Goal: Use online tool/utility: Utilize a website feature to perform a specific function

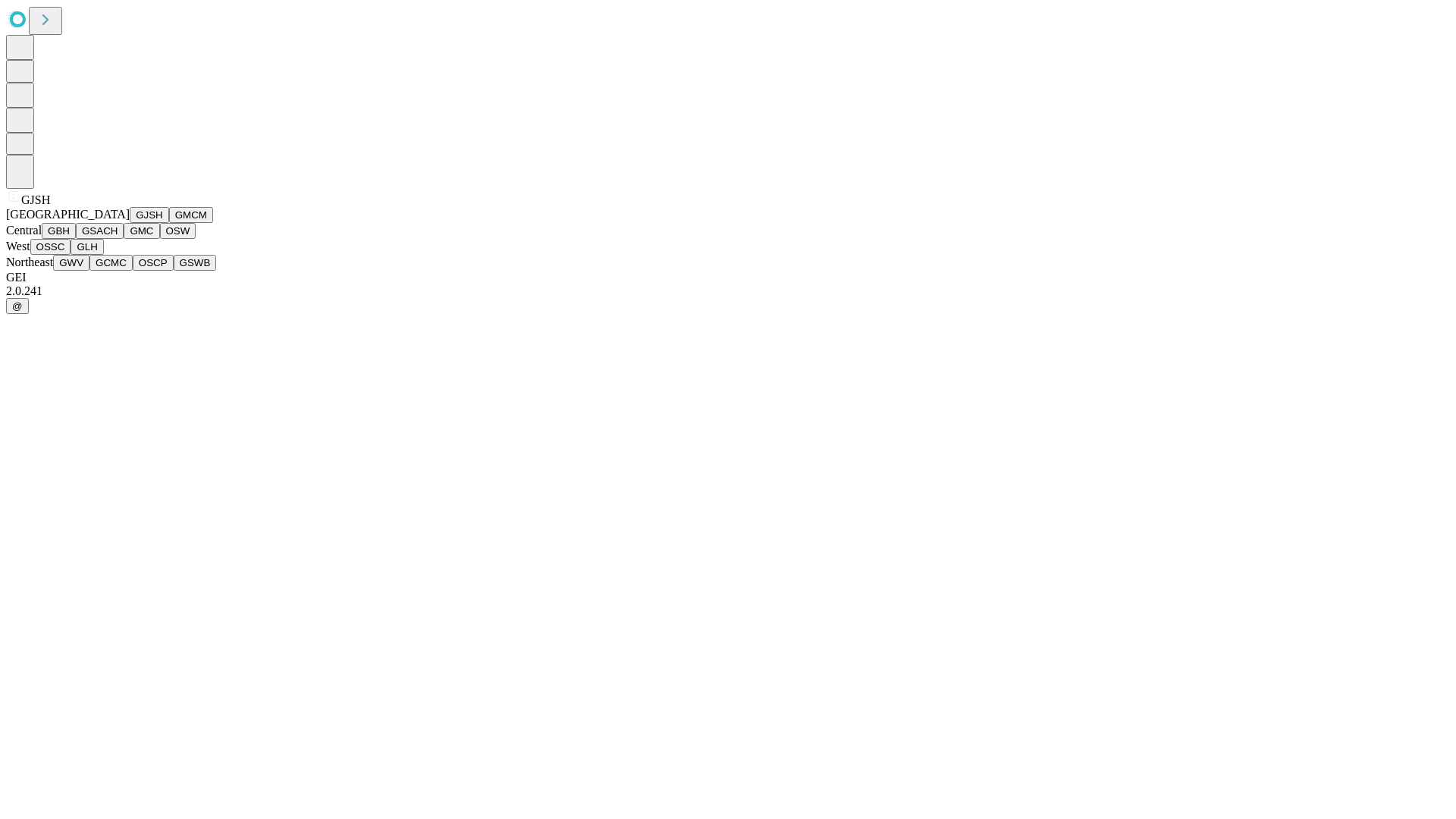
click at [130, 223] on button "GJSH" at bounding box center [149, 215] width 39 height 16
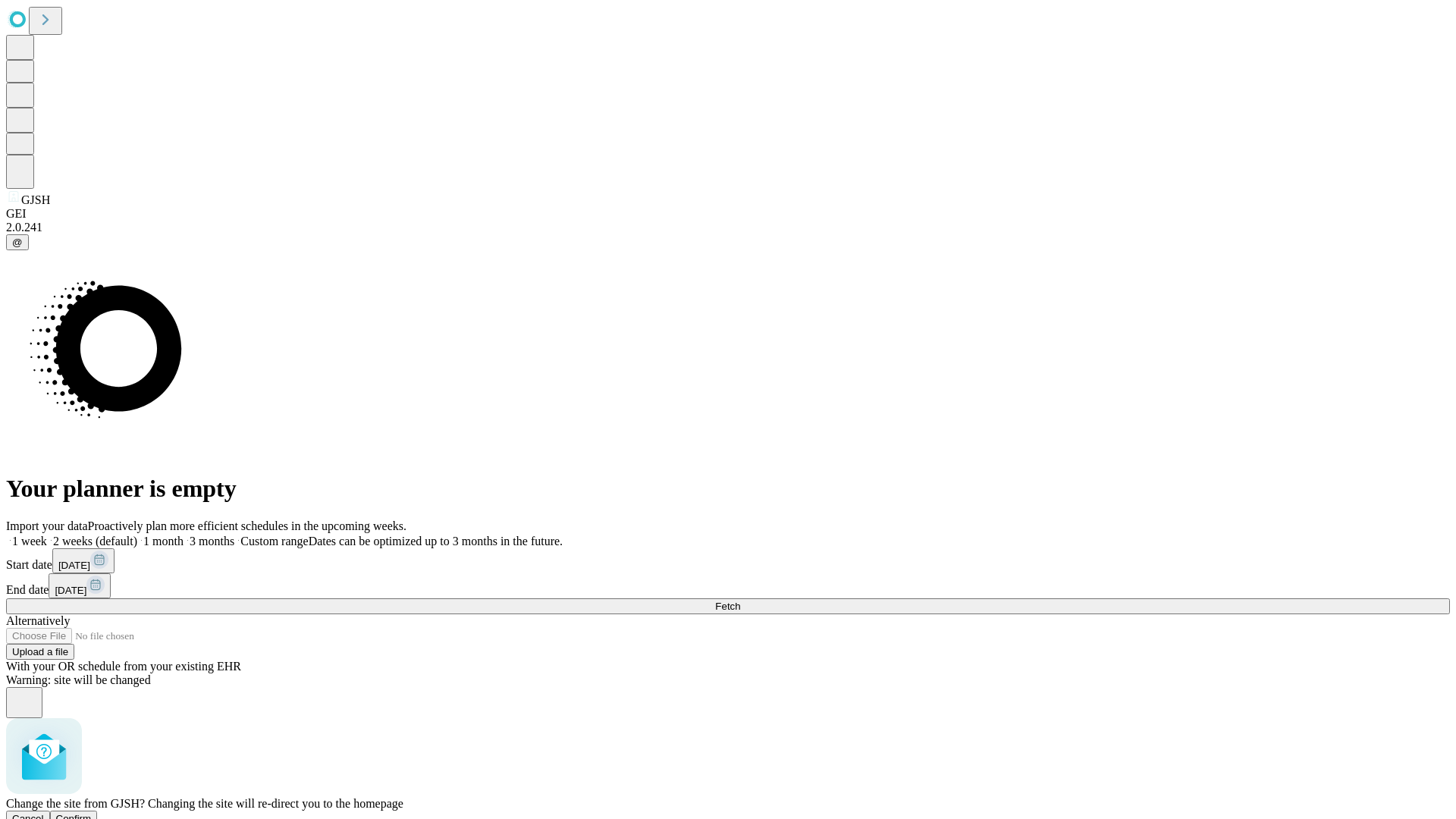
click at [92, 813] on span "Confirm" at bounding box center [74, 819] width 35 height 11
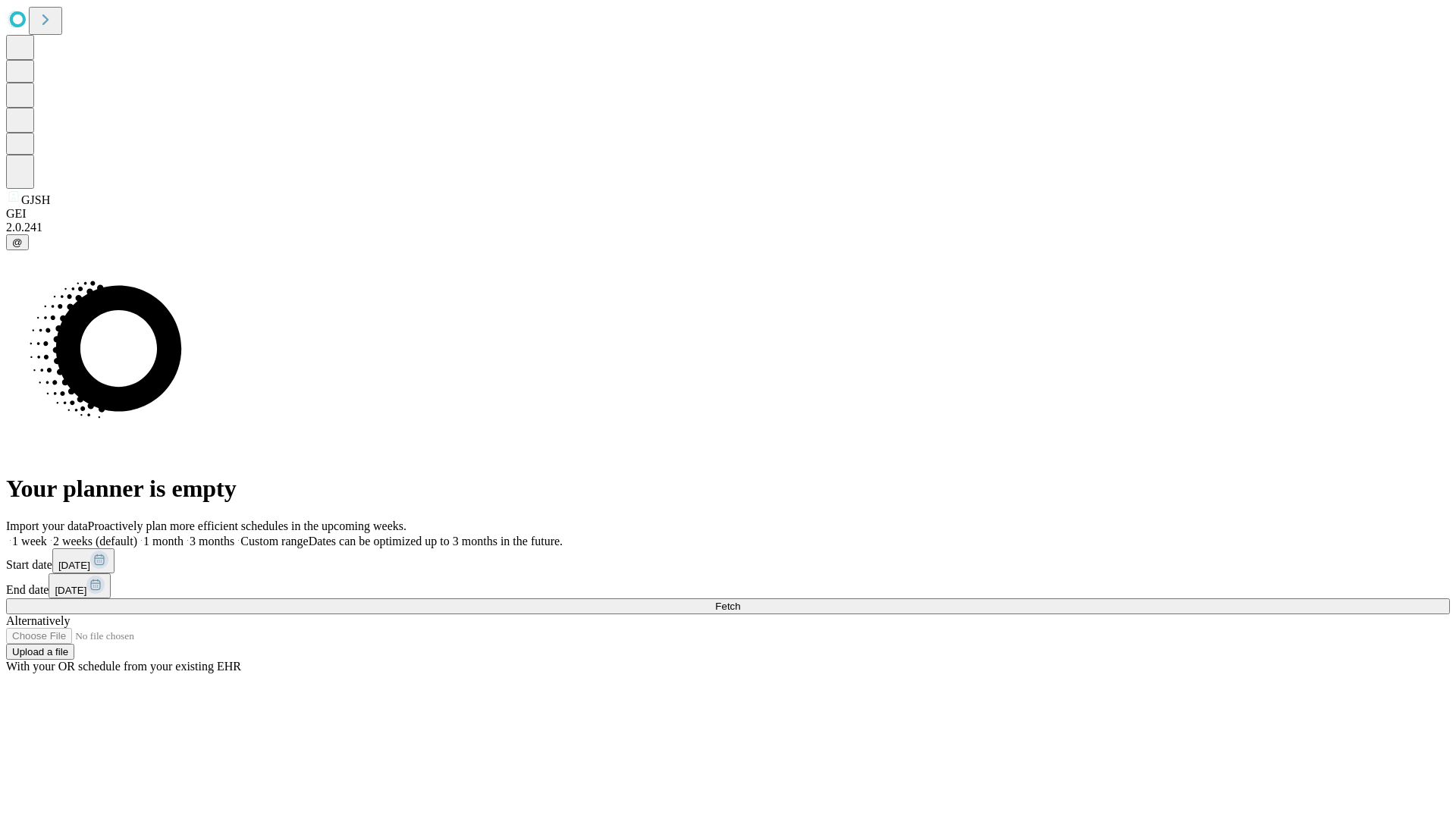
click at [138, 534] on label "2 weeks (default)" at bounding box center [92, 540] width 90 height 12
click at [740, 601] on span "Fetch" at bounding box center [727, 607] width 25 height 11
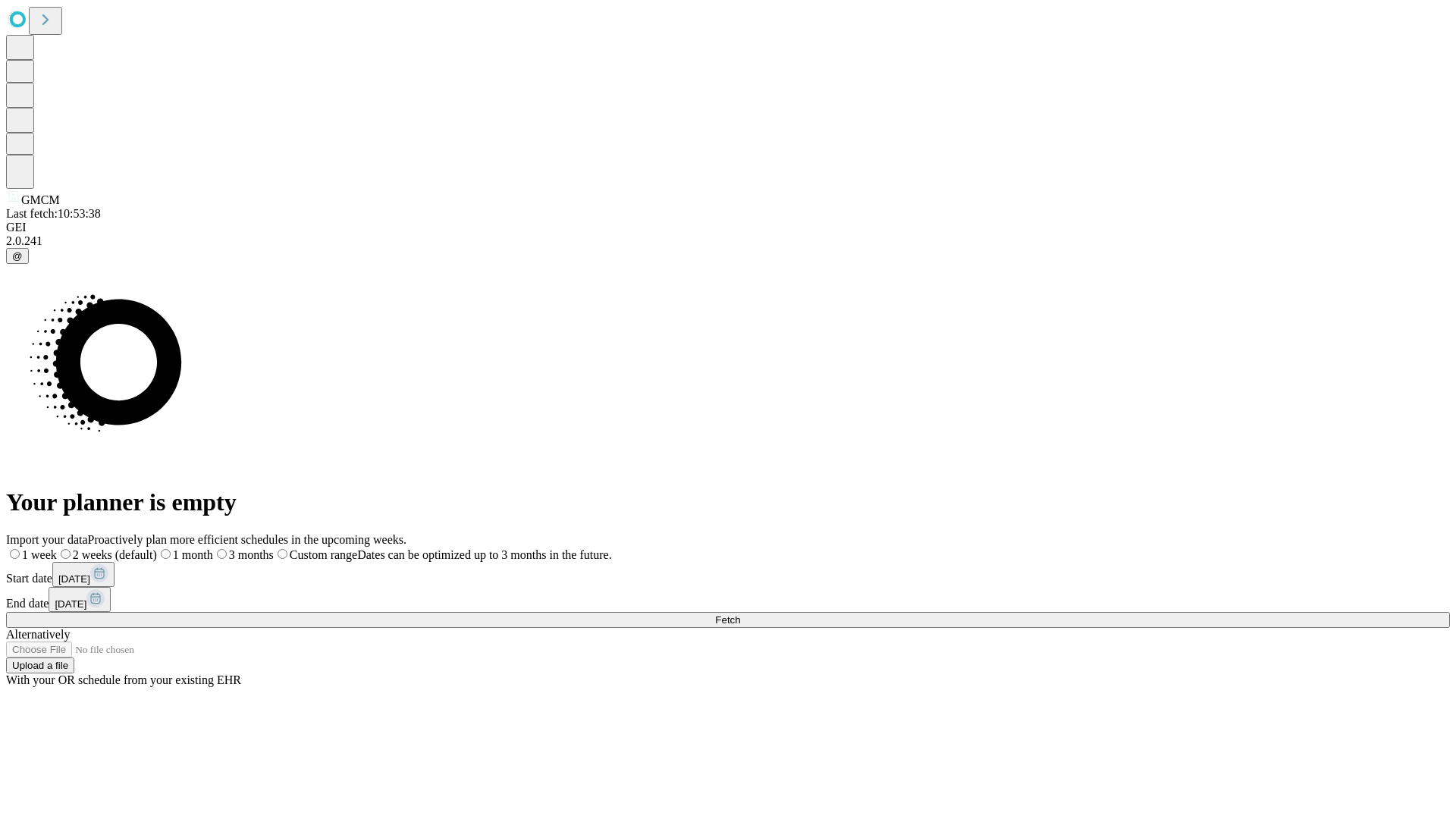
click at [740, 614] on span "Fetch" at bounding box center [727, 620] width 25 height 11
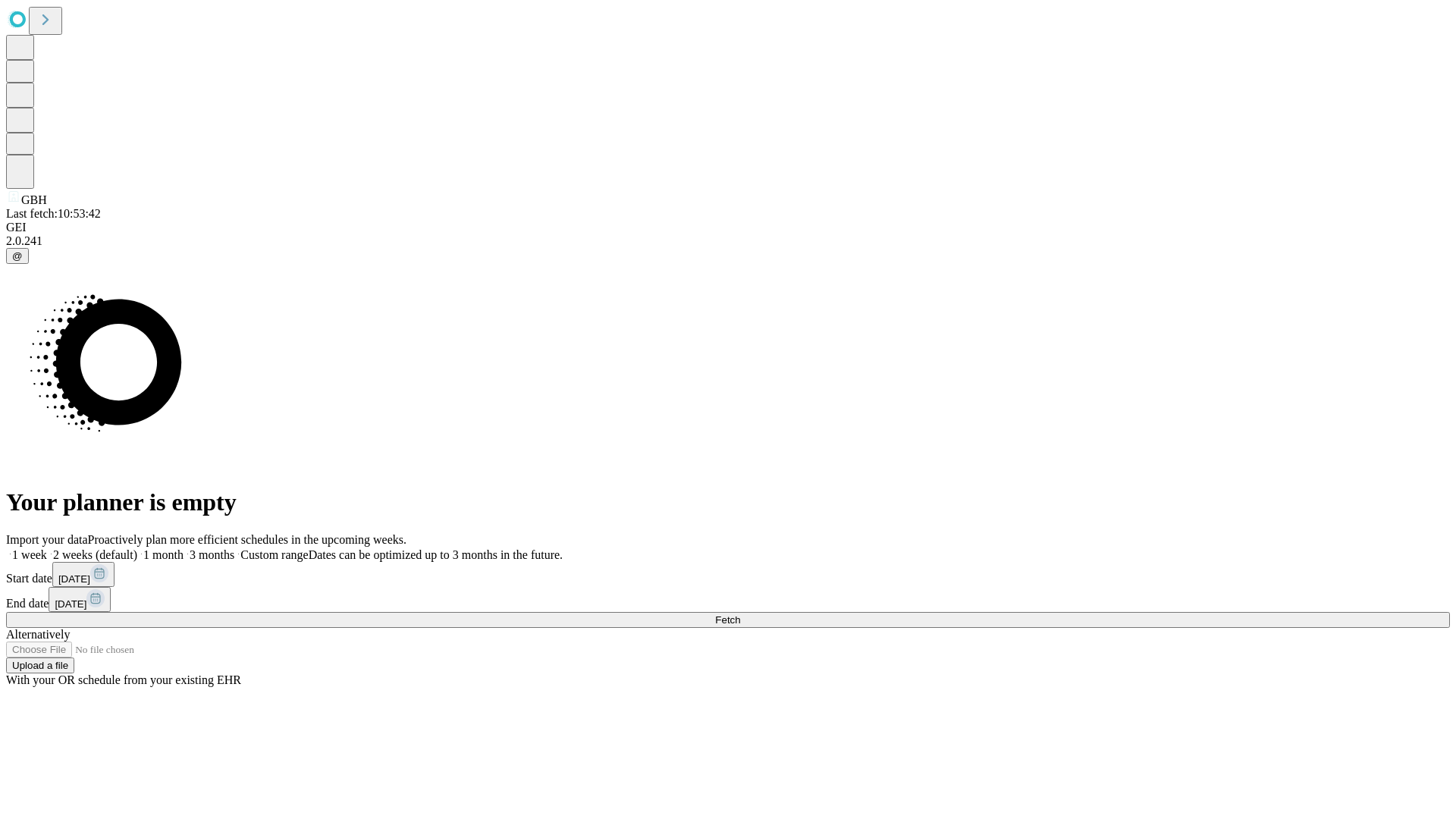
click at [740, 614] on span "Fetch" at bounding box center [727, 620] width 25 height 11
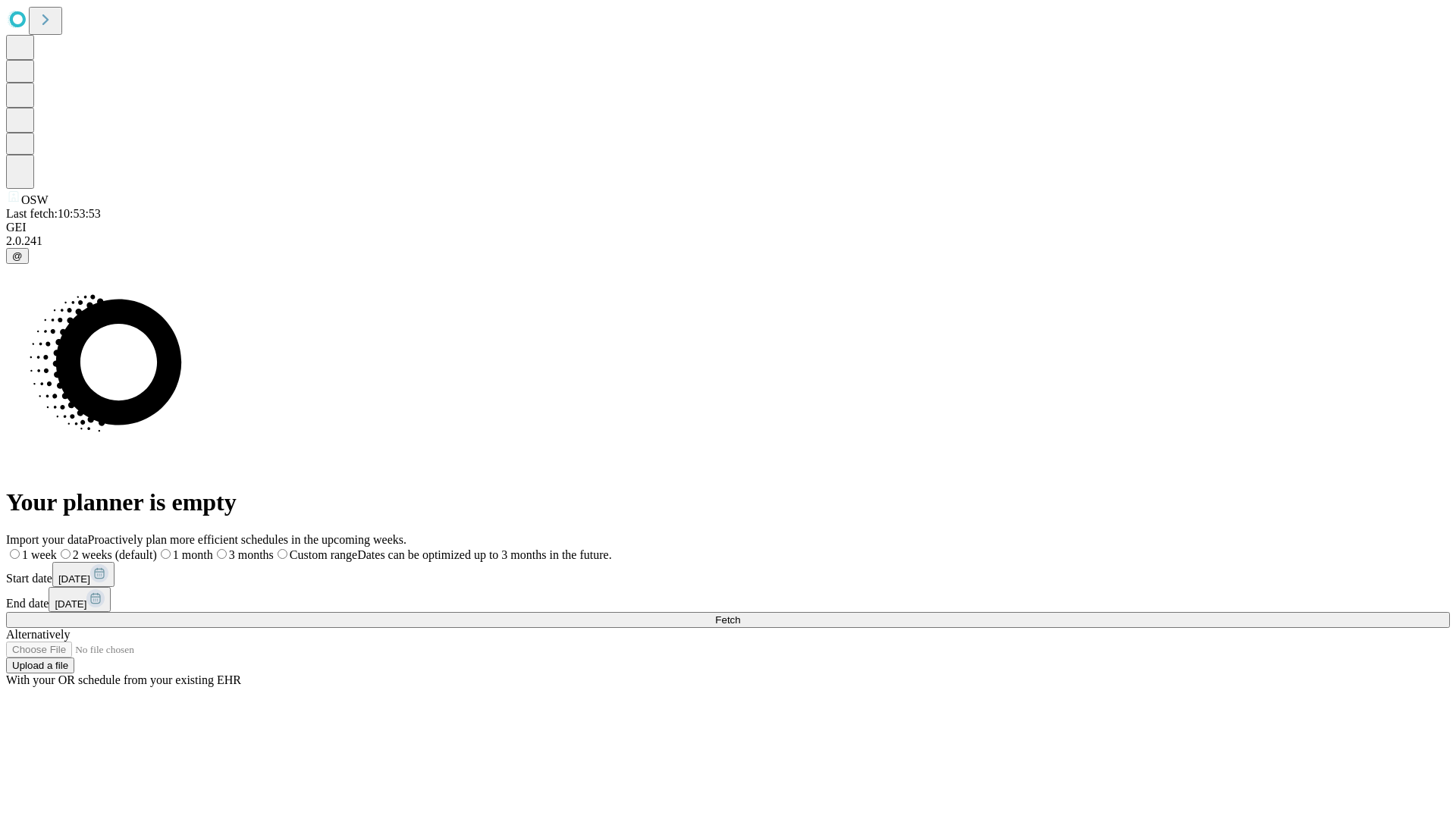
click at [157, 549] on label "2 weeks (default)" at bounding box center [107, 554] width 100 height 12
click at [740, 614] on span "Fetch" at bounding box center [727, 620] width 25 height 11
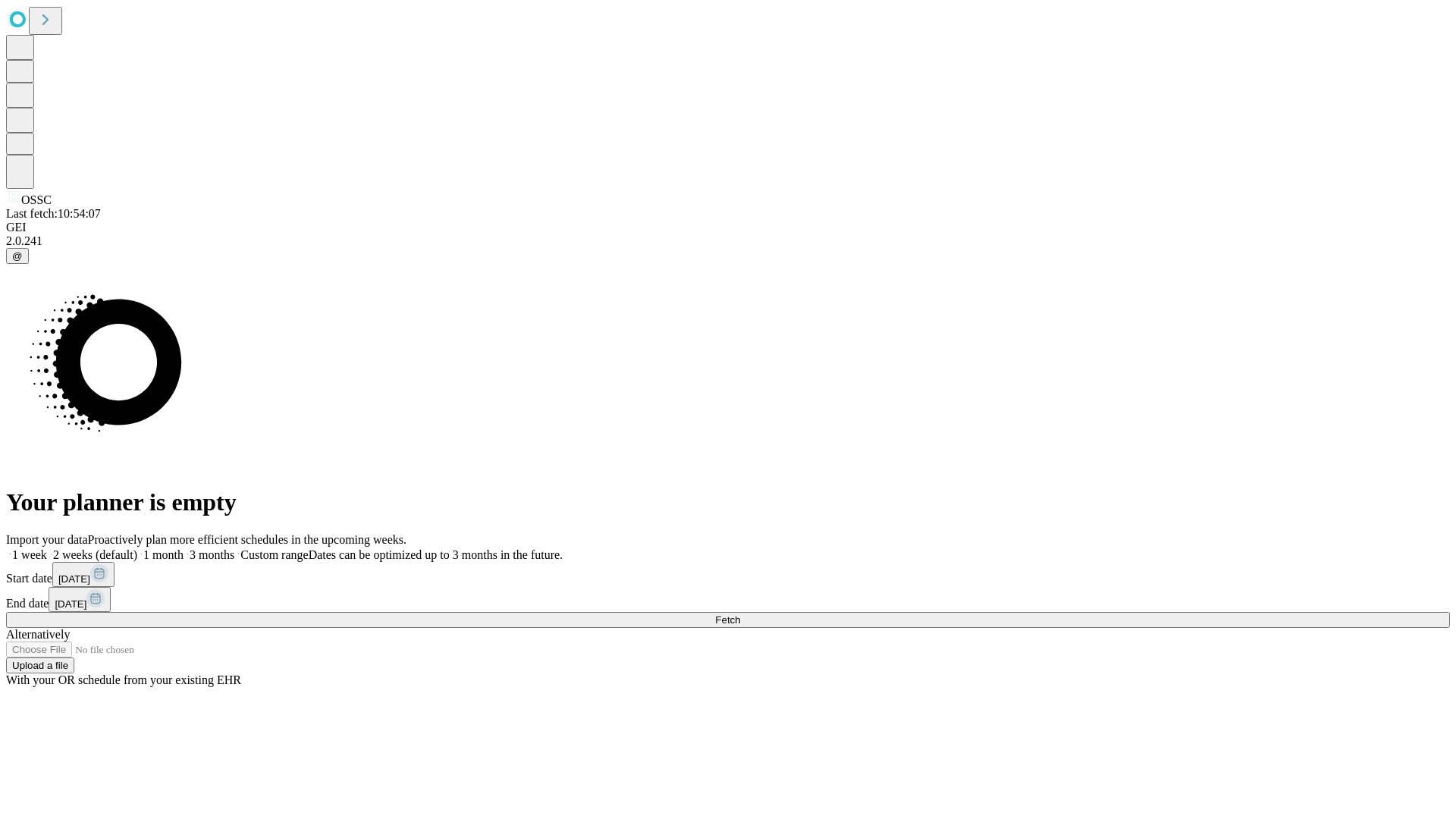
click at [138, 549] on label "2 weeks (default)" at bounding box center [92, 554] width 90 height 12
click at [740, 614] on span "Fetch" at bounding box center [727, 620] width 25 height 11
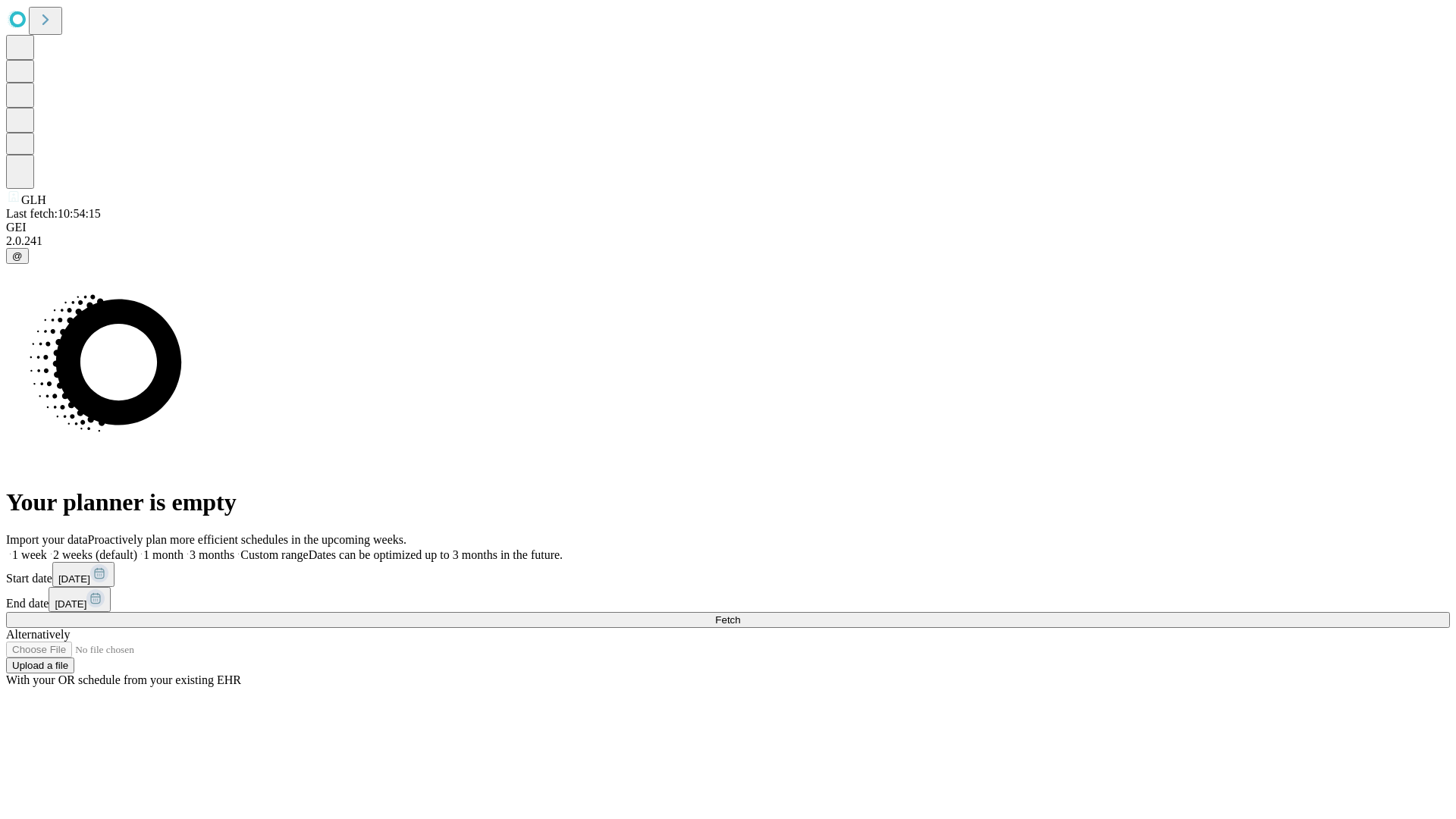
click at [138, 549] on label "2 weeks (default)" at bounding box center [92, 554] width 90 height 12
click at [740, 614] on span "Fetch" at bounding box center [727, 620] width 25 height 11
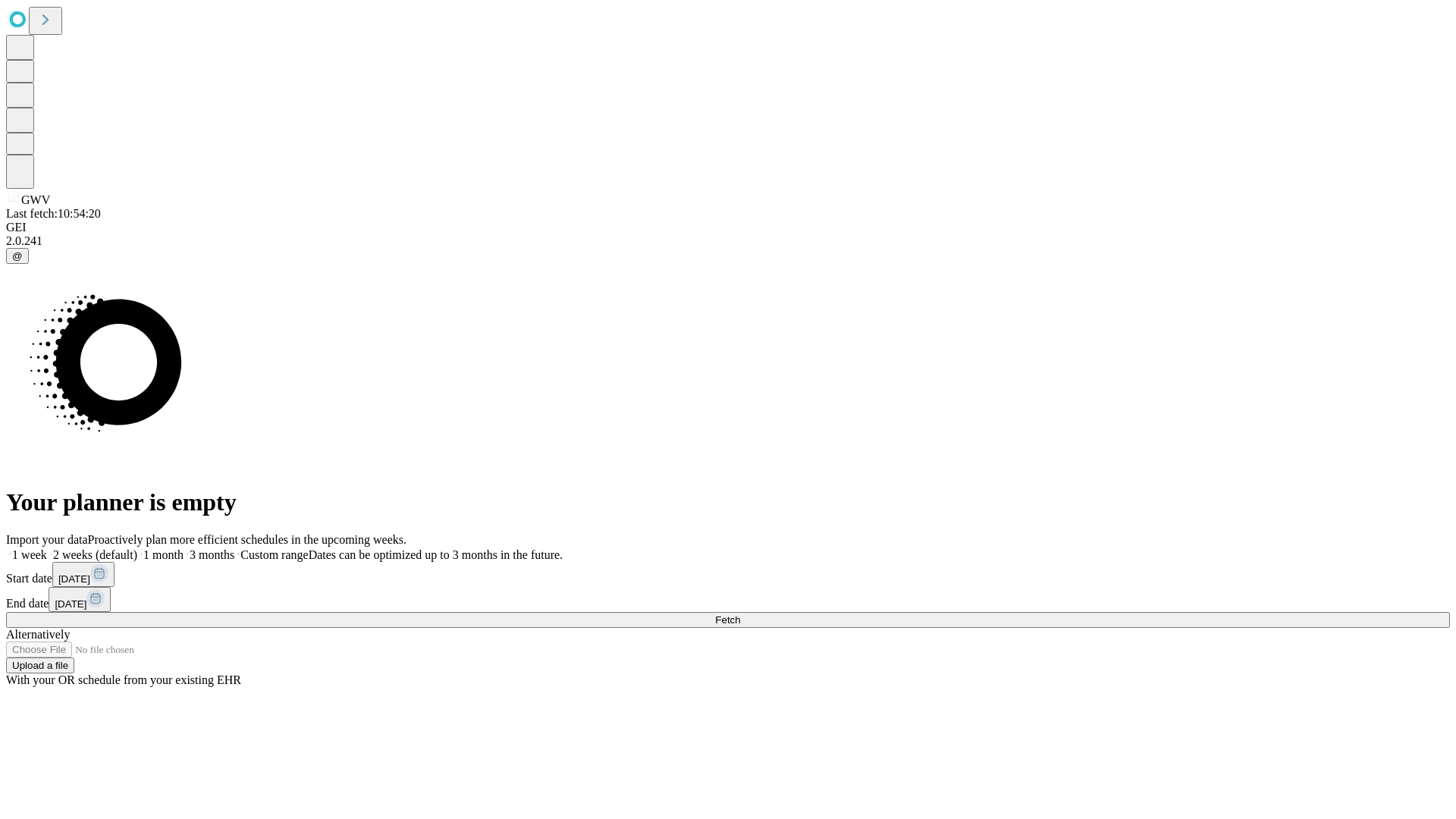
click at [740, 614] on span "Fetch" at bounding box center [727, 620] width 25 height 11
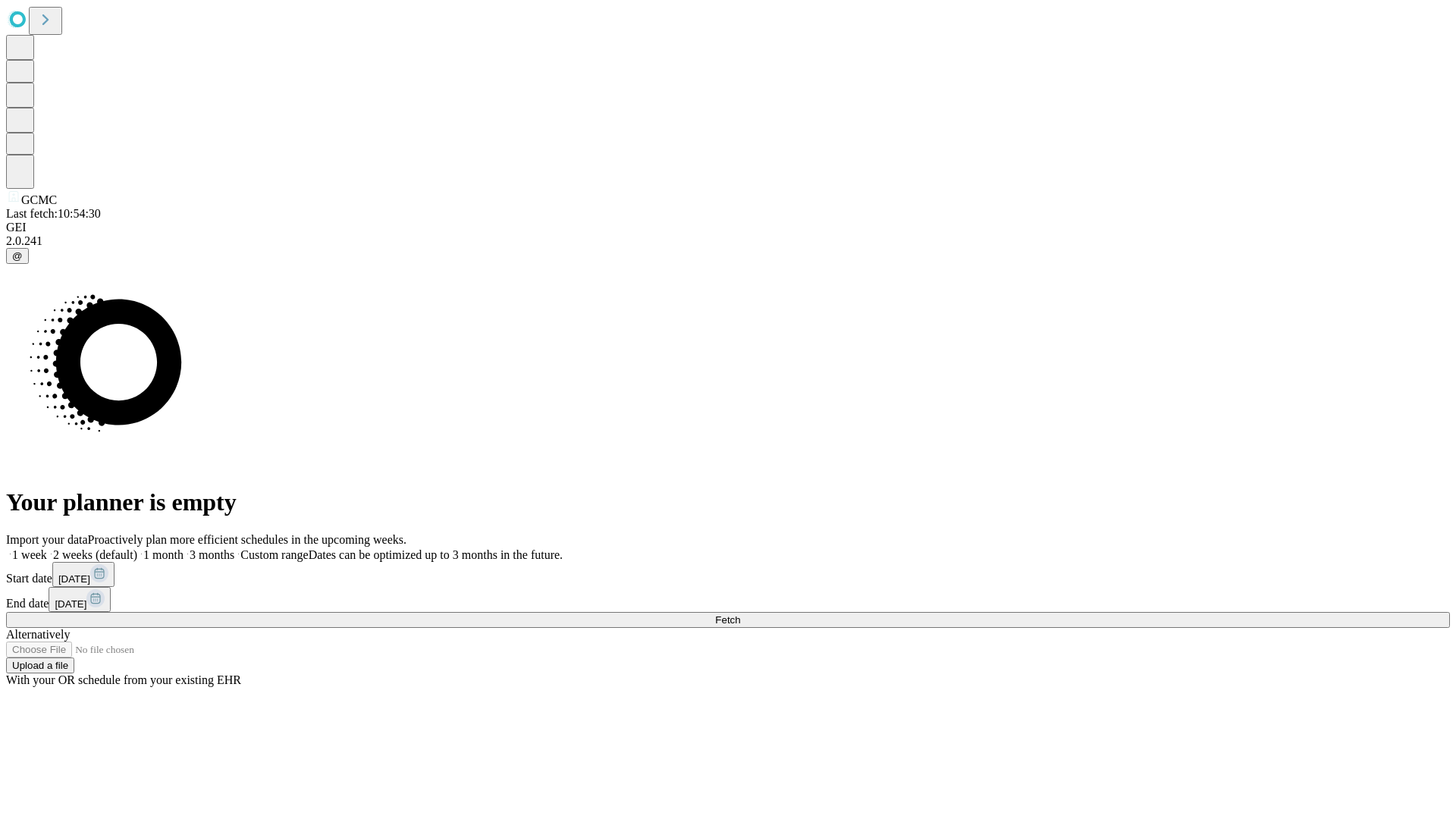
click at [138, 549] on label "2 weeks (default)" at bounding box center [92, 554] width 90 height 12
click at [740, 614] on span "Fetch" at bounding box center [727, 620] width 25 height 11
